Goal: Task Accomplishment & Management: Manage account settings

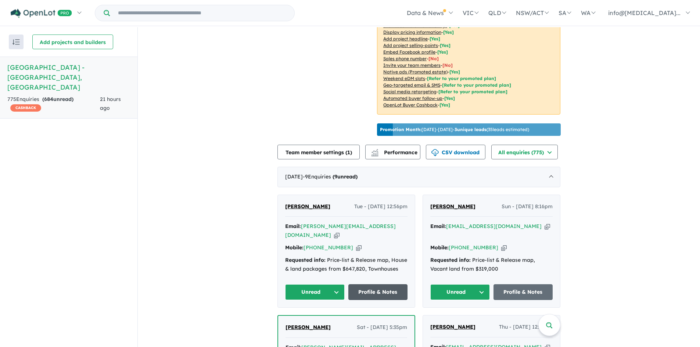
scroll to position [165, 0]
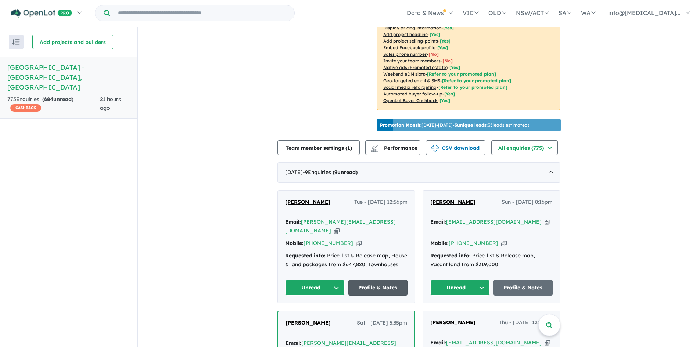
click at [372, 282] on link "Profile & Notes" at bounding box center [378, 288] width 60 height 16
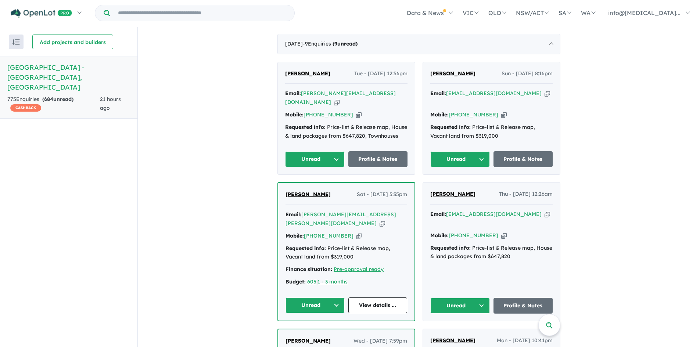
scroll to position [276, 0]
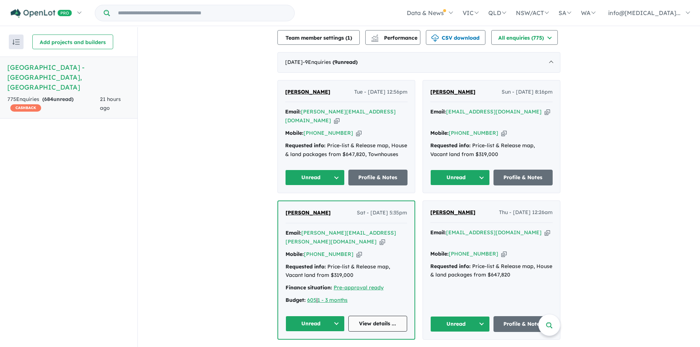
click at [378, 316] on link "View details ..." at bounding box center [377, 324] width 59 height 16
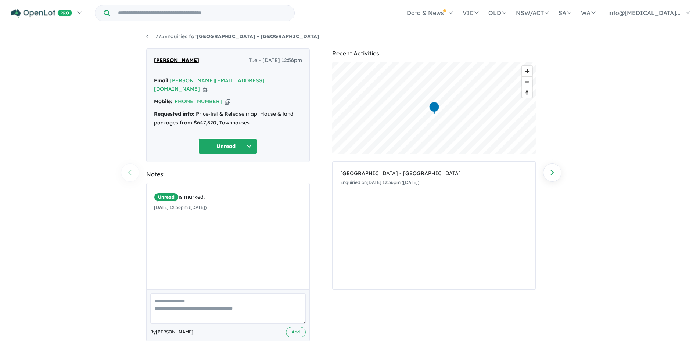
scroll to position [3, 0]
